Goal: Task Accomplishment & Management: Use online tool/utility

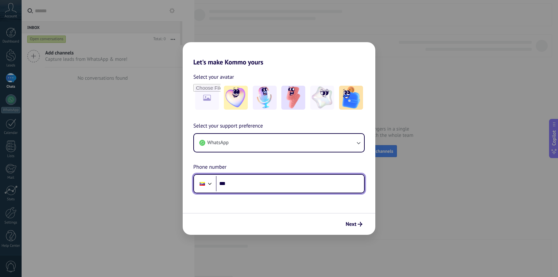
click at [283, 183] on input "***" at bounding box center [290, 183] width 148 height 15
click at [211, 186] on div at bounding box center [210, 183] width 8 height 8
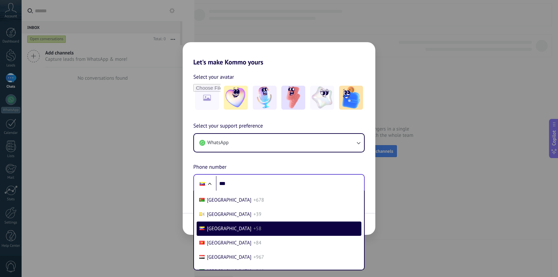
scroll to position [2062, 0]
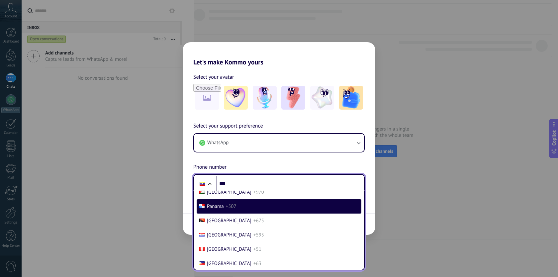
click at [215, 210] on span "Panama" at bounding box center [215, 206] width 17 height 6
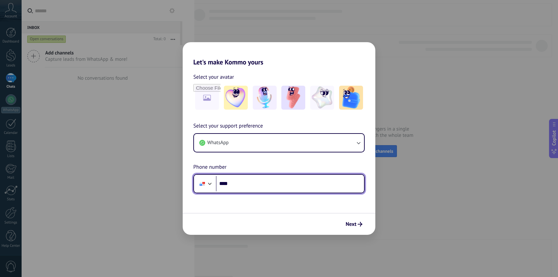
click at [249, 184] on input "***" at bounding box center [290, 183] width 148 height 15
click at [251, 184] on input "****" at bounding box center [290, 183] width 148 height 15
paste input "**********"
type input "**********"
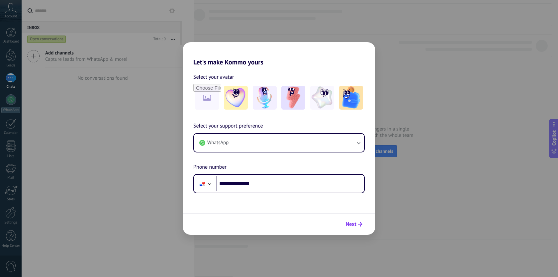
click at [350, 224] on span "Next" at bounding box center [351, 224] width 11 height 5
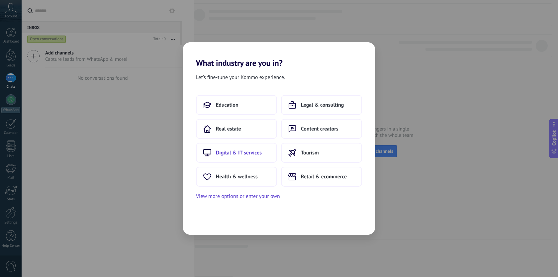
click at [245, 149] on span "Digital & IT services" at bounding box center [239, 152] width 46 height 7
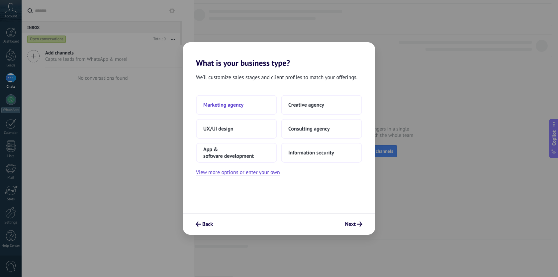
click at [254, 103] on button "Marketing agency" at bounding box center [236, 105] width 81 height 20
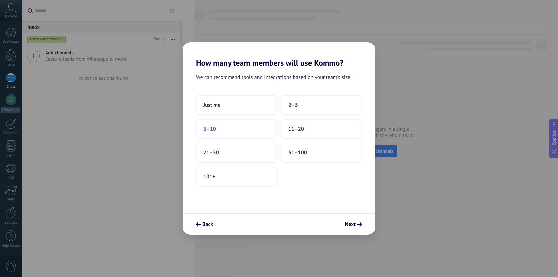
click at [246, 126] on button "6–10" at bounding box center [236, 129] width 81 height 20
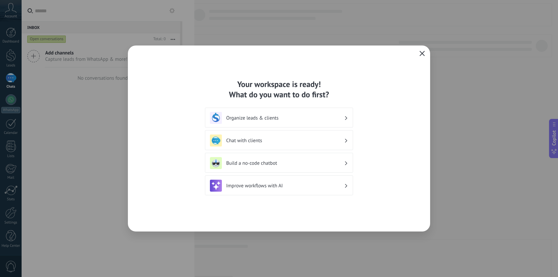
click at [420, 54] on icon "button" at bounding box center [422, 53] width 5 height 5
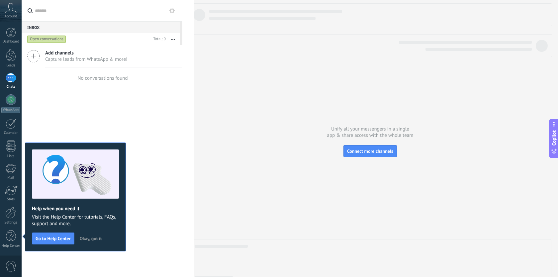
click at [33, 55] on icon at bounding box center [33, 56] width 13 height 13
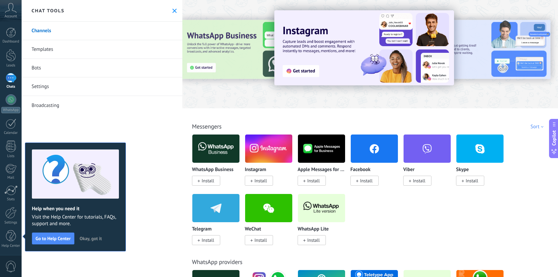
click at [363, 181] on span "Install" at bounding box center [366, 181] width 13 height 6
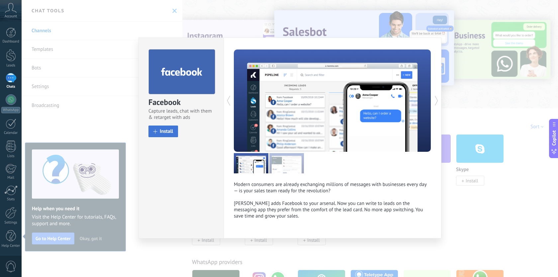
click at [167, 133] on span "Install" at bounding box center [166, 131] width 13 height 5
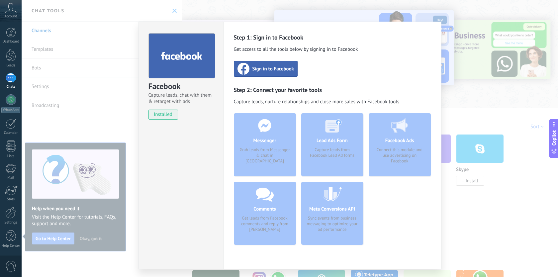
click at [274, 73] on div "Sign in to Facebook" at bounding box center [266, 69] width 64 height 16
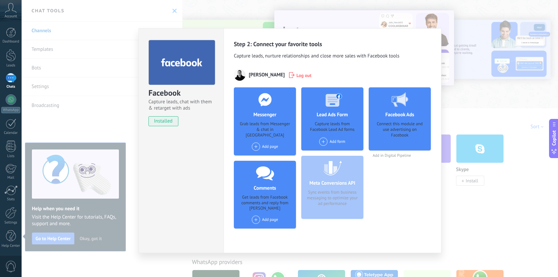
click at [255, 142] on span at bounding box center [256, 146] width 8 height 8
click at [380, 183] on div "Facebook Ads Connect this module and use advertising on Facebook Add in Digital…" at bounding box center [400, 160] width 62 height 146
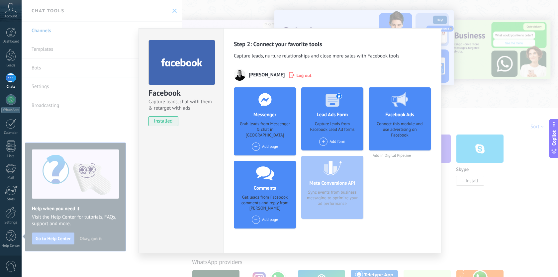
click at [400, 214] on div "Facebook Ads Connect this module and use advertising on Facebook Add in Digital…" at bounding box center [400, 160] width 62 height 146
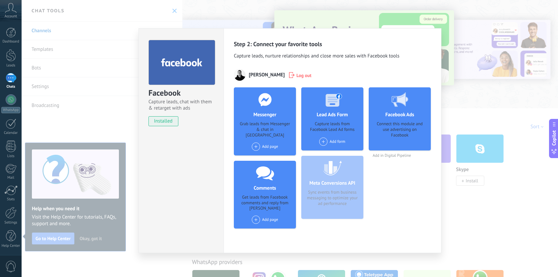
click at [390, 141] on div "Connect this module and use advertising on Facebook" at bounding box center [399, 133] width 51 height 25
click at [392, 124] on div "Connect this module and use advertising on Facebook" at bounding box center [399, 133] width 51 height 25
click at [322, 142] on span at bounding box center [323, 142] width 8 height 8
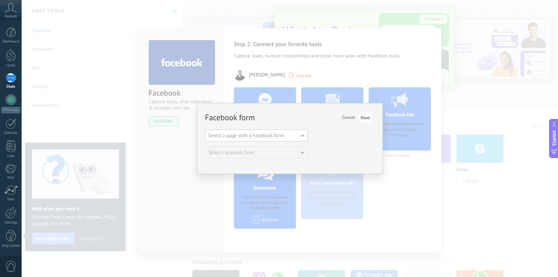
click at [300, 135] on button "Select a page with a Facebook form" at bounding box center [256, 136] width 103 height 12
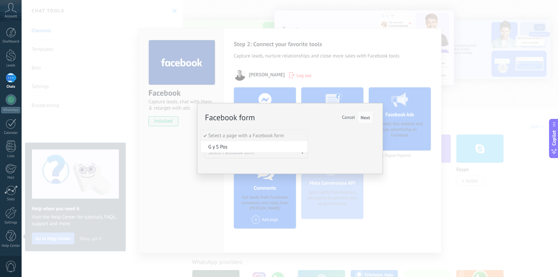
click at [346, 114] on button "Cancel" at bounding box center [348, 117] width 18 height 13
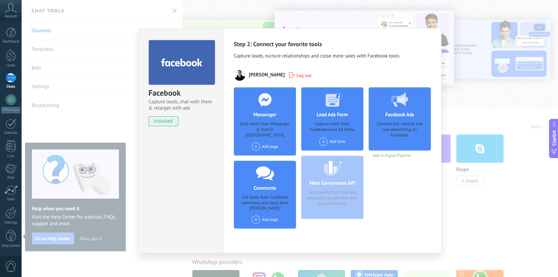
click at [477, 225] on div "Facebook Capture leads, chat with them & retarget with ads installed Uninstall …" at bounding box center [290, 138] width 536 height 277
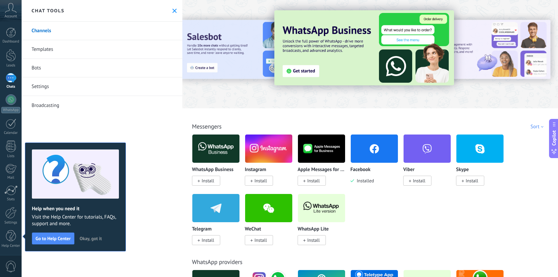
click at [259, 183] on span "Install" at bounding box center [260, 181] width 13 height 6
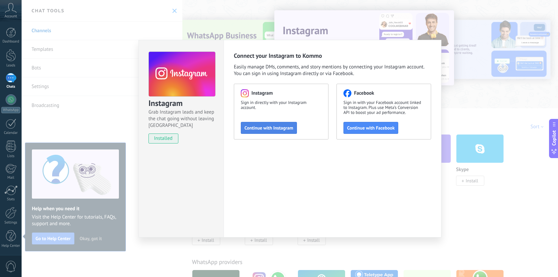
click at [281, 128] on span "Continue with Instagram" at bounding box center [268, 128] width 49 height 5
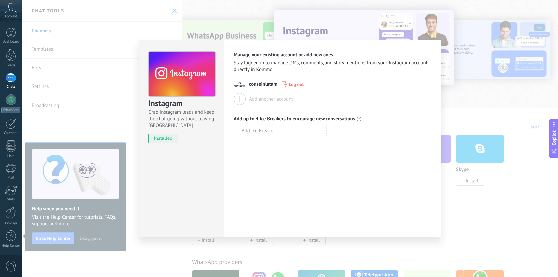
click at [449, 208] on div "Instagram Grab Instagram leads and keep the chat going without leaving Kommo in…" at bounding box center [290, 138] width 536 height 277
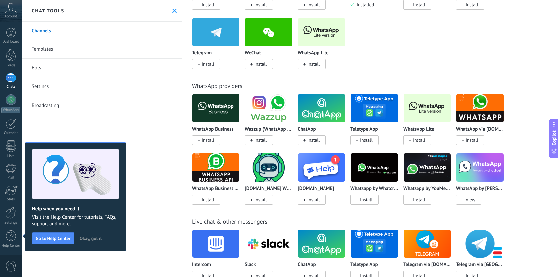
scroll to position [51, 0]
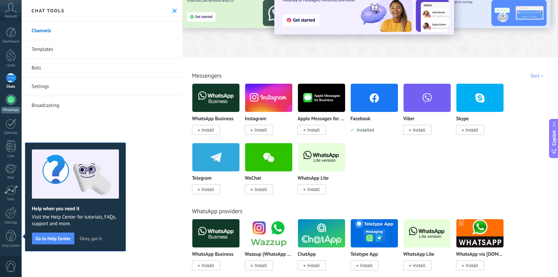
click at [11, 100] on div at bounding box center [11, 99] width 11 height 11
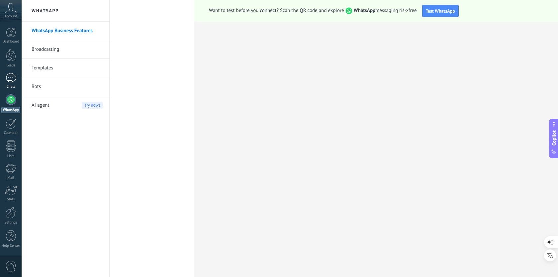
click at [8, 81] on div at bounding box center [11, 78] width 11 height 10
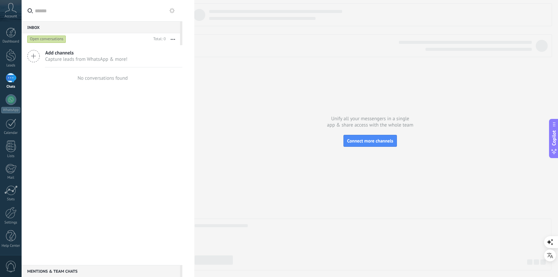
click at [40, 55] on div "Add channels Capture leads from WhatsApp & more!" at bounding box center [102, 56] width 161 height 22
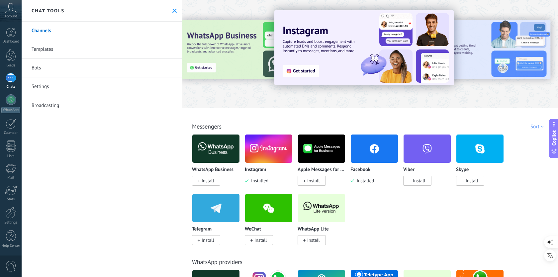
click at [369, 159] on img at bounding box center [374, 149] width 47 height 32
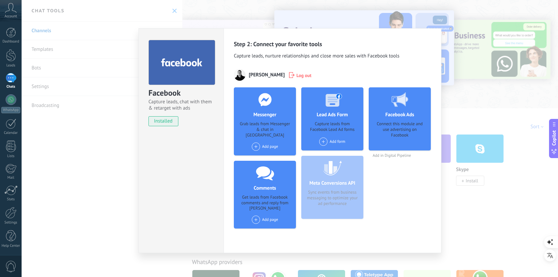
click at [261, 112] on h4 "Messenger" at bounding box center [265, 115] width 26 height 6
click at [257, 145] on span at bounding box center [256, 146] width 8 height 8
click at [264, 216] on div "Add page" at bounding box center [265, 220] width 26 height 8
click at [298, 75] on span "Log out" at bounding box center [303, 75] width 15 height 7
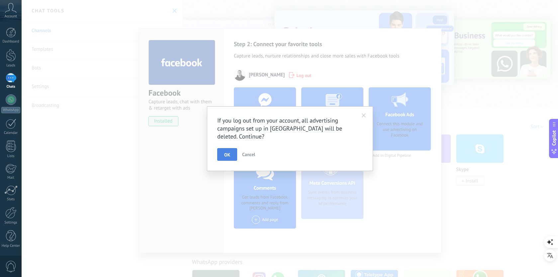
click at [228, 153] on span "OK" at bounding box center [227, 154] width 6 height 5
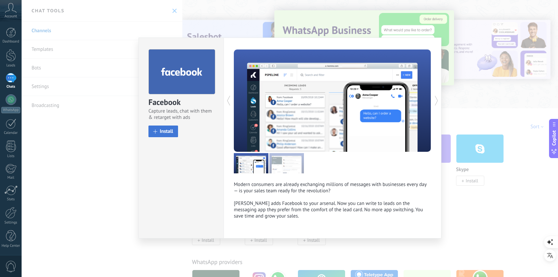
click at [168, 133] on span "Install" at bounding box center [166, 131] width 13 height 5
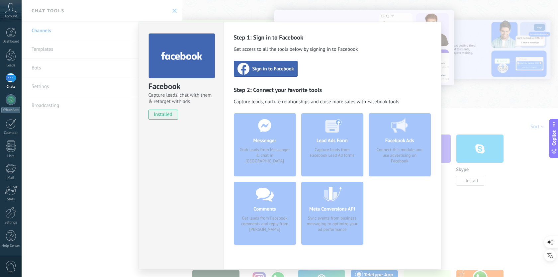
click at [267, 66] on span "Sign in to Facebook" at bounding box center [273, 68] width 42 height 7
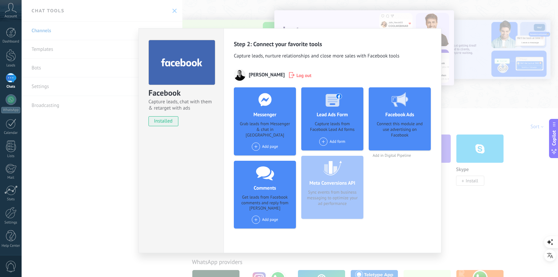
click at [259, 142] on span at bounding box center [256, 146] width 8 height 8
click at [322, 143] on span at bounding box center [323, 142] width 8 height 8
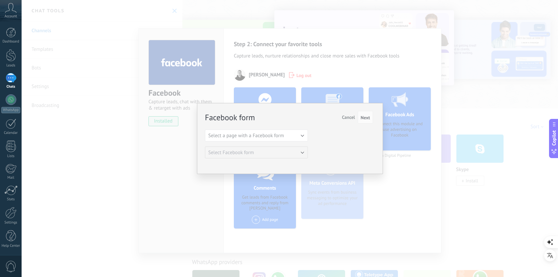
click at [347, 117] on span "Cancel" at bounding box center [348, 117] width 13 height 6
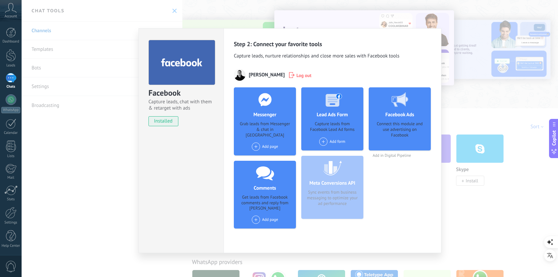
click at [257, 216] on span at bounding box center [256, 220] width 8 height 8
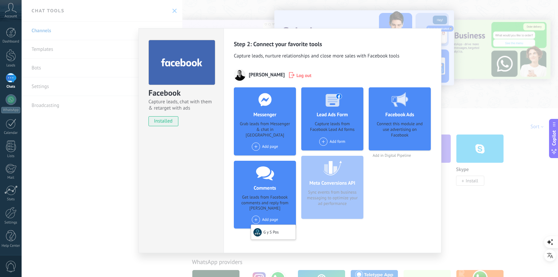
click at [362, 45] on h3 "Step 2: Connect your favorite tools" at bounding box center [332, 44] width 197 height 8
click at [296, 73] on span "Log out" at bounding box center [303, 75] width 15 height 7
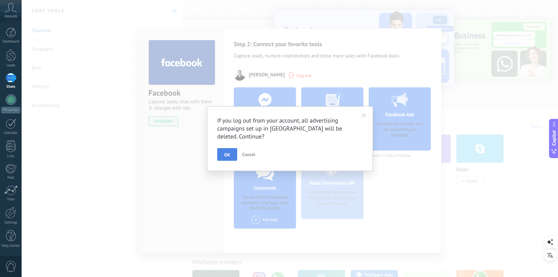
click at [226, 154] on span "OK" at bounding box center [227, 154] width 6 height 5
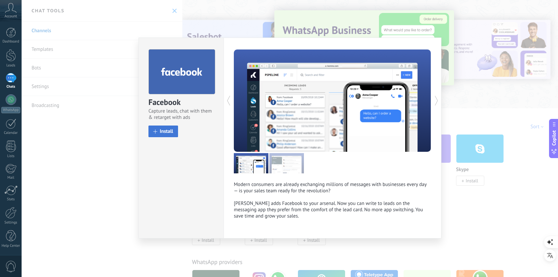
click at [168, 135] on button "Install" at bounding box center [163, 132] width 30 height 12
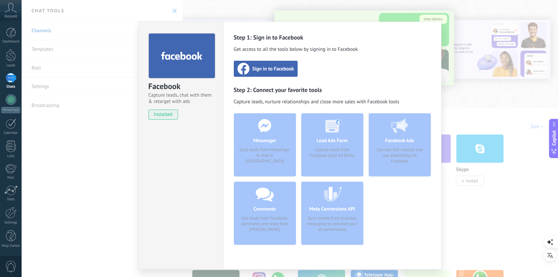
click at [271, 69] on span "Sign in to Facebook" at bounding box center [273, 68] width 42 height 7
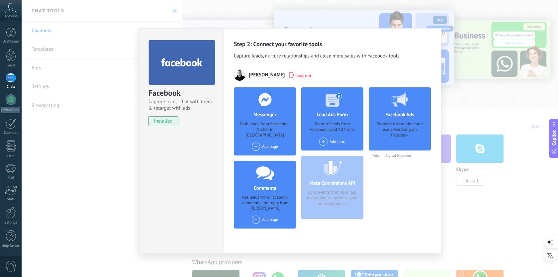
click at [257, 145] on span at bounding box center [256, 146] width 8 height 8
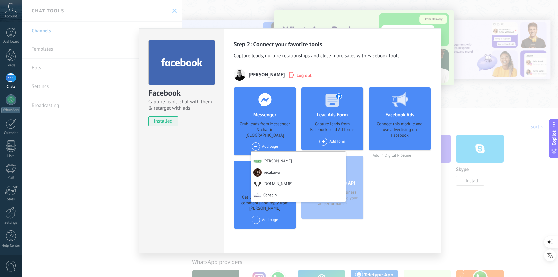
scroll to position [473, 0]
click at [272, 189] on div "Consein" at bounding box center [298, 195] width 95 height 13
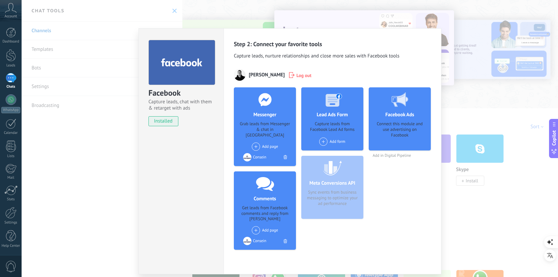
click at [257, 226] on span at bounding box center [256, 230] width 8 height 8
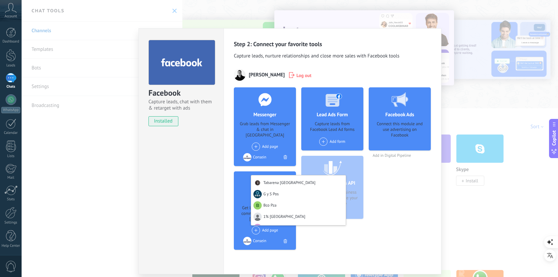
click at [230, 209] on div "Step 2: Connect your favorite tools Capture leads, nurture relationships and cl…" at bounding box center [333, 151] width 218 height 246
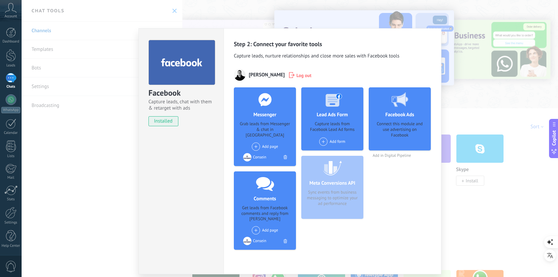
click at [491, 221] on div "Facebook Capture leads, chat with them & retarget with ads installed Uninstall …" at bounding box center [290, 138] width 536 height 277
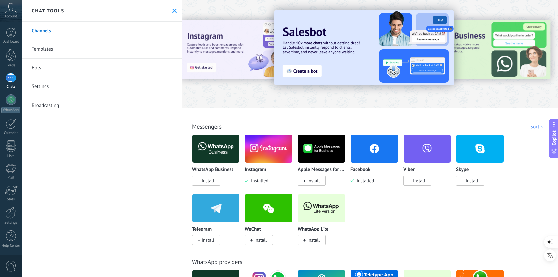
click at [337, 112] on div "All Inbox AI solutions Automations Lead sources Installed My submissions Sort T…" at bounding box center [370, 119] width 372 height 22
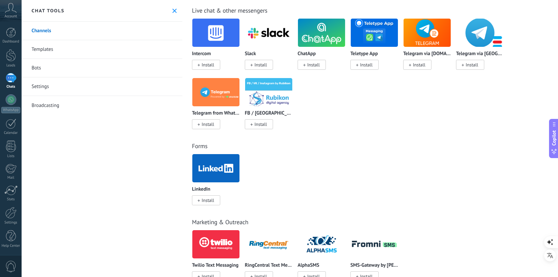
scroll to position [392, 0]
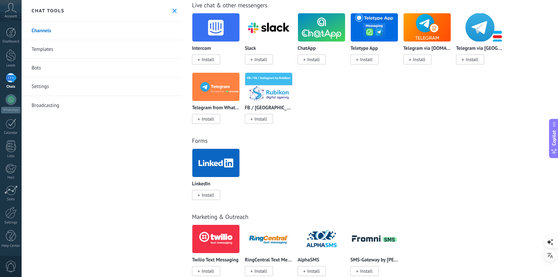
click at [205, 197] on span "Install" at bounding box center [208, 195] width 13 height 6
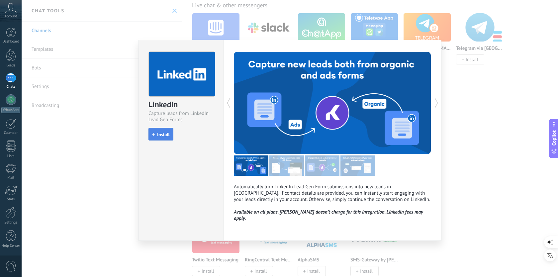
click at [160, 133] on span "Install" at bounding box center [163, 134] width 13 height 5
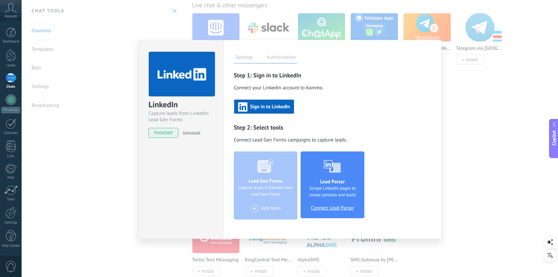
click at [262, 107] on span "Sign in to LinkedIn" at bounding box center [270, 107] width 40 height 5
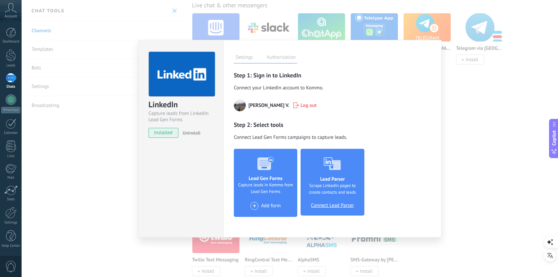
click at [238, 106] on img at bounding box center [240, 105] width 12 height 12
click at [256, 207] on span "+" at bounding box center [254, 206] width 8 height 8
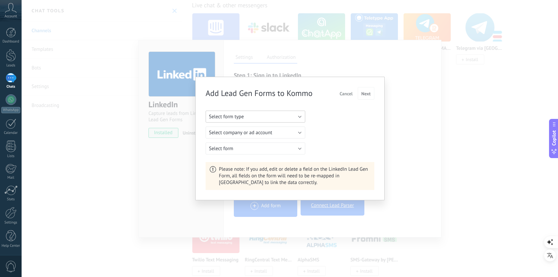
click at [259, 116] on button "Select form type" at bounding box center [256, 117] width 100 height 12
click at [245, 140] on span "Ads form" at bounding box center [252, 139] width 101 height 6
click at [248, 132] on button "Select ad account" at bounding box center [256, 133] width 100 height 12
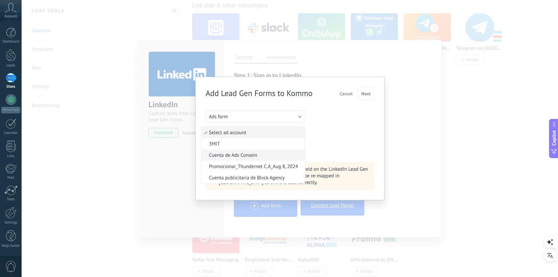
click at [254, 157] on span "Cuenta de Ads Consein" at bounding box center [252, 155] width 101 height 6
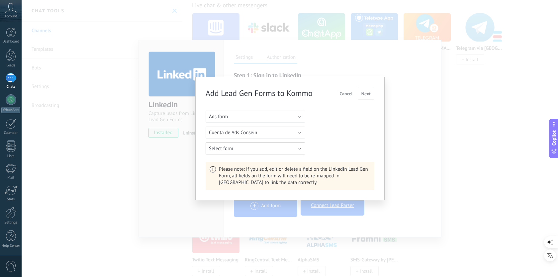
click at [256, 151] on button "Select form" at bounding box center [256, 148] width 100 height 12
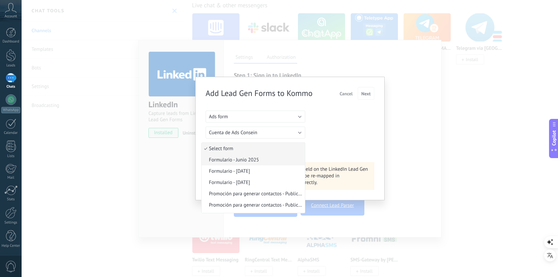
click at [255, 161] on span "Formulario - Junio 2025" at bounding box center [252, 160] width 101 height 6
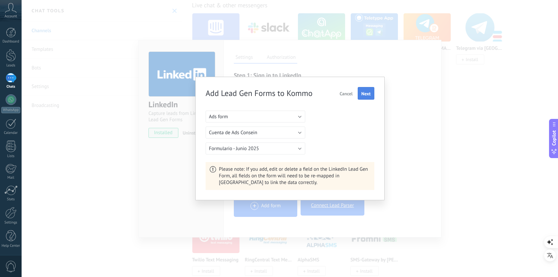
click at [363, 94] on span "Next" at bounding box center [365, 93] width 9 height 5
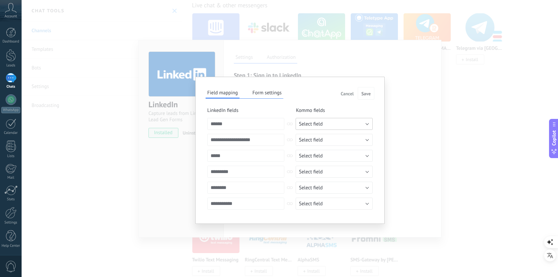
click at [310, 124] on span "Select field" at bounding box center [311, 124] width 24 height 6
click at [332, 160] on span "Full Name (contacts)" at bounding box center [331, 158] width 79 height 6
click at [322, 142] on span "Select field" at bounding box center [311, 140] width 24 height 6
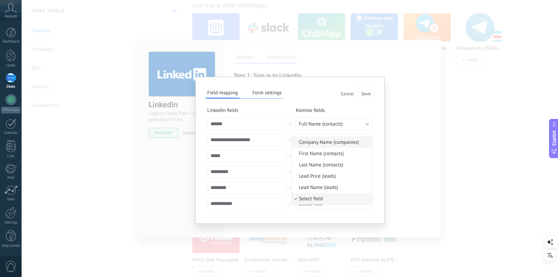
click at [337, 145] on li "Company Name (companies)" at bounding box center [332, 142] width 81 height 11
click at [320, 155] on span "Select field" at bounding box center [311, 156] width 24 height 6
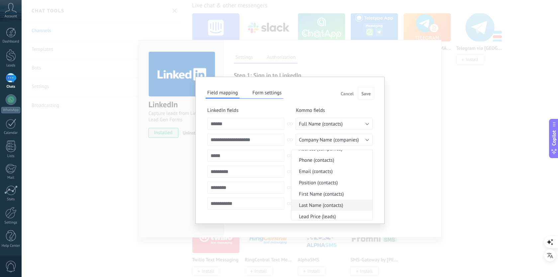
scroll to position [74, 0]
click at [325, 183] on span "Position (contacts)" at bounding box center [331, 183] width 79 height 6
click at [324, 170] on button "Select field" at bounding box center [334, 172] width 77 height 12
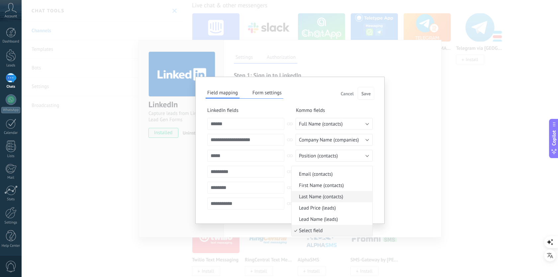
click at [321, 197] on span "Last Name (contacts)" at bounding box center [331, 197] width 79 height 6
click at [325, 188] on button "Select field" at bounding box center [334, 188] width 77 height 12
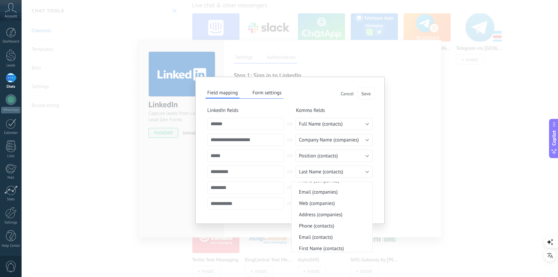
scroll to position [41, 0]
click at [325, 227] on span "Phone (contacts)" at bounding box center [331, 226] width 79 height 6
click at [327, 202] on button "Select field" at bounding box center [334, 204] width 77 height 12
click at [334, 204] on span "Address (companies)" at bounding box center [331, 206] width 79 height 6
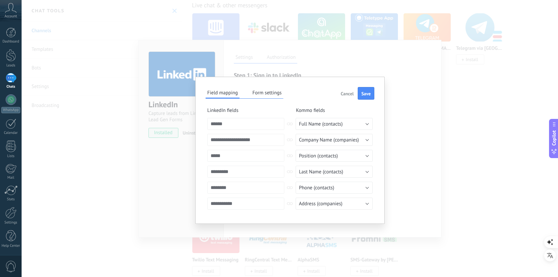
click at [276, 92] on button "Form settings" at bounding box center [267, 93] width 33 height 10
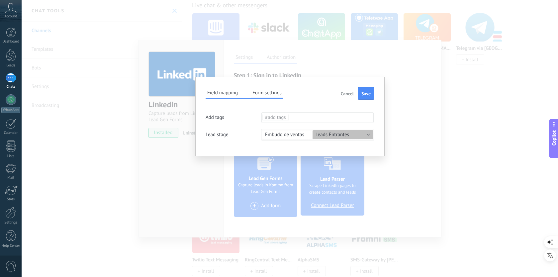
click at [216, 93] on button "Field mapping" at bounding box center [223, 93] width 34 height 10
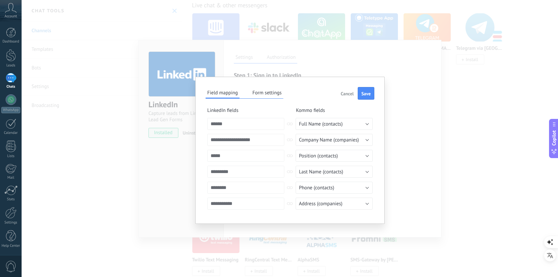
click at [272, 92] on button "Form settings" at bounding box center [267, 93] width 33 height 10
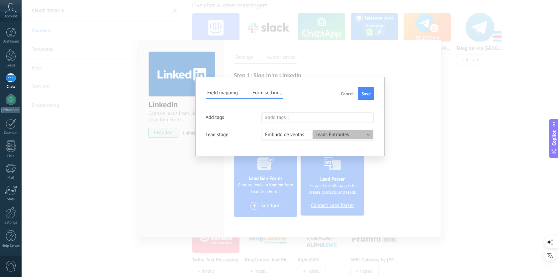
click at [232, 95] on button "Field mapping" at bounding box center [223, 93] width 34 height 10
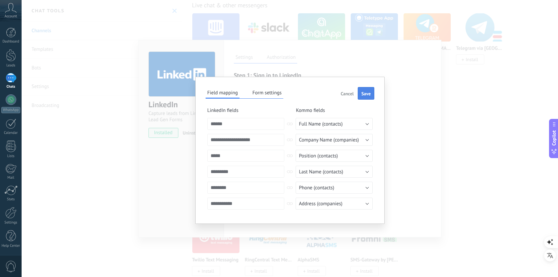
click at [368, 93] on span "Save" at bounding box center [365, 93] width 9 height 5
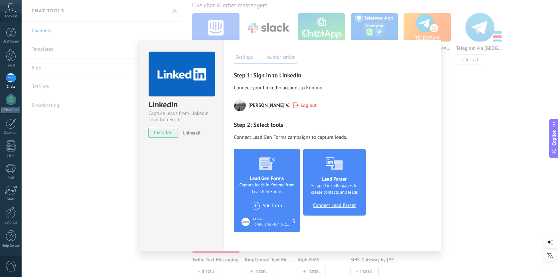
click at [509, 160] on div "LinkedIn Capture leads from LinkedIn Lead Gen Forms installed Uninstall Setting…" at bounding box center [290, 138] width 536 height 277
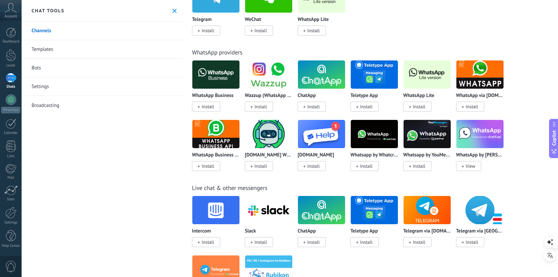
scroll to position [0, 0]
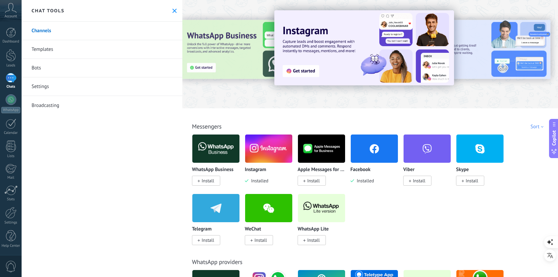
click at [65, 155] on div "Channels Templates Bots Settings Broadcasting" at bounding box center [102, 149] width 161 height 255
click at [9, 35] on div at bounding box center [11, 33] width 10 height 10
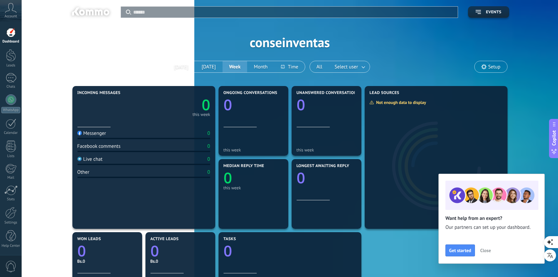
click at [488, 250] on span "Close" at bounding box center [485, 250] width 11 height 5
